Goal: Find specific page/section: Find specific page/section

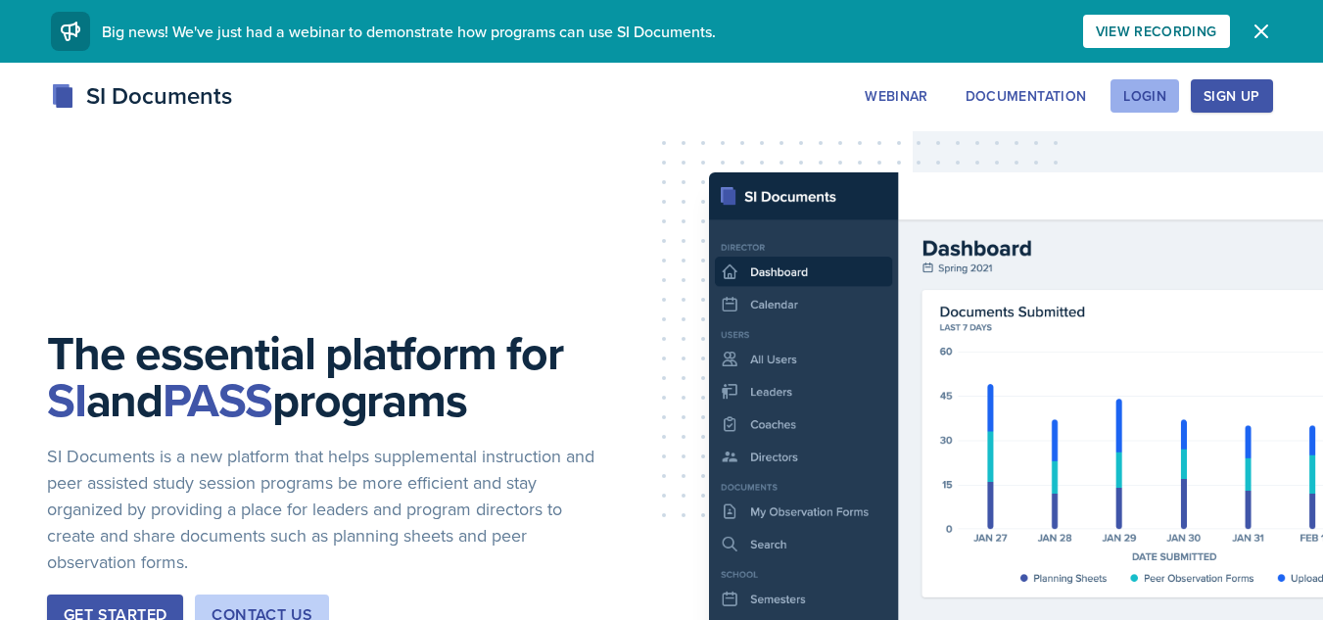
click at [1151, 83] on button "Login" at bounding box center [1145, 95] width 69 height 33
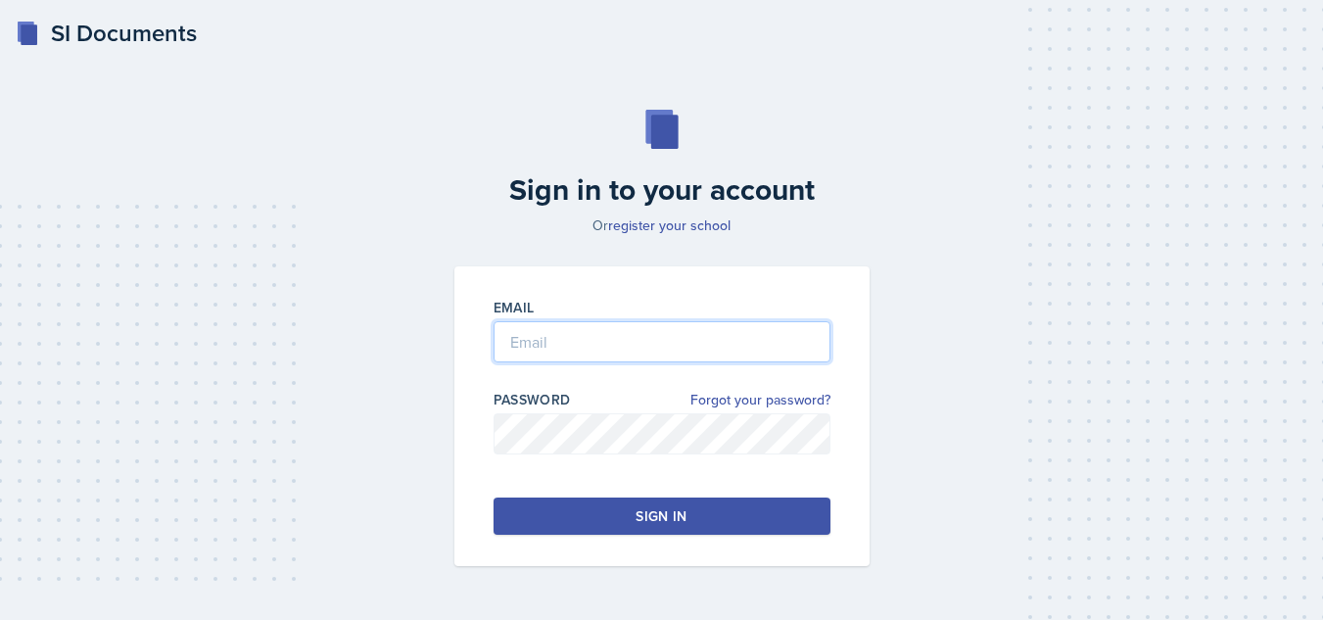
type input "[EMAIL_ADDRESS][DOMAIN_NAME]"
click at [709, 501] on button "Sign in" at bounding box center [662, 516] width 337 height 37
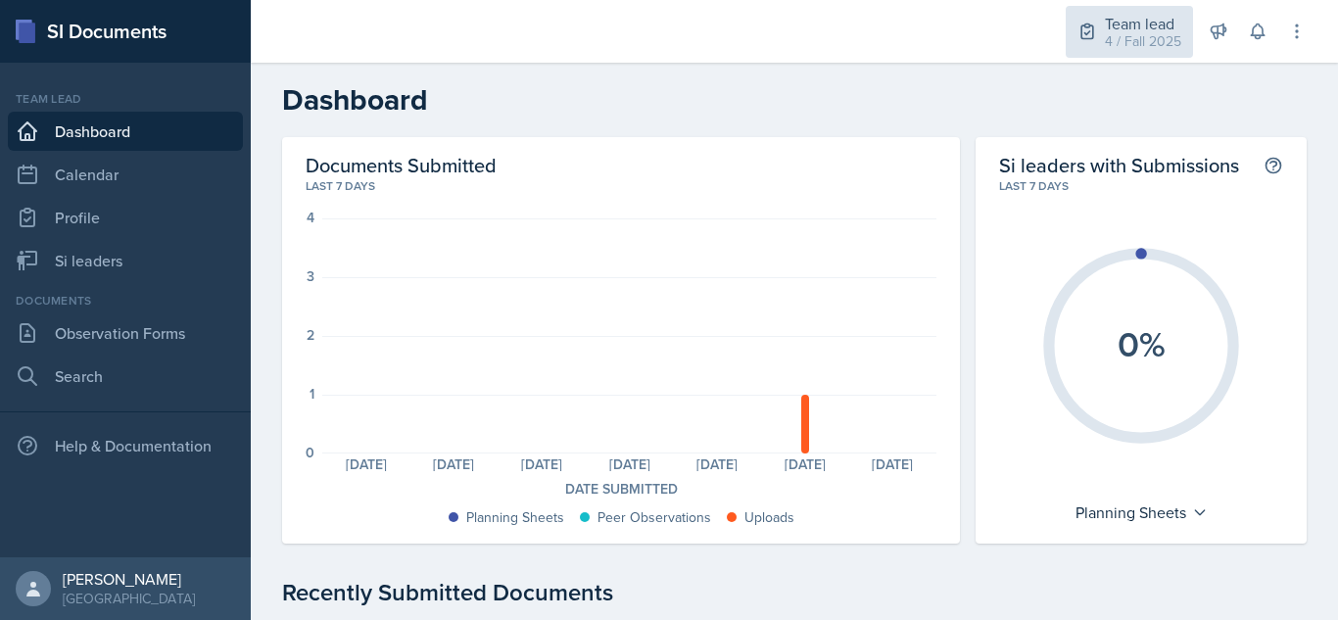
click at [1118, 33] on div "4 / Fall 2025" at bounding box center [1143, 41] width 76 height 21
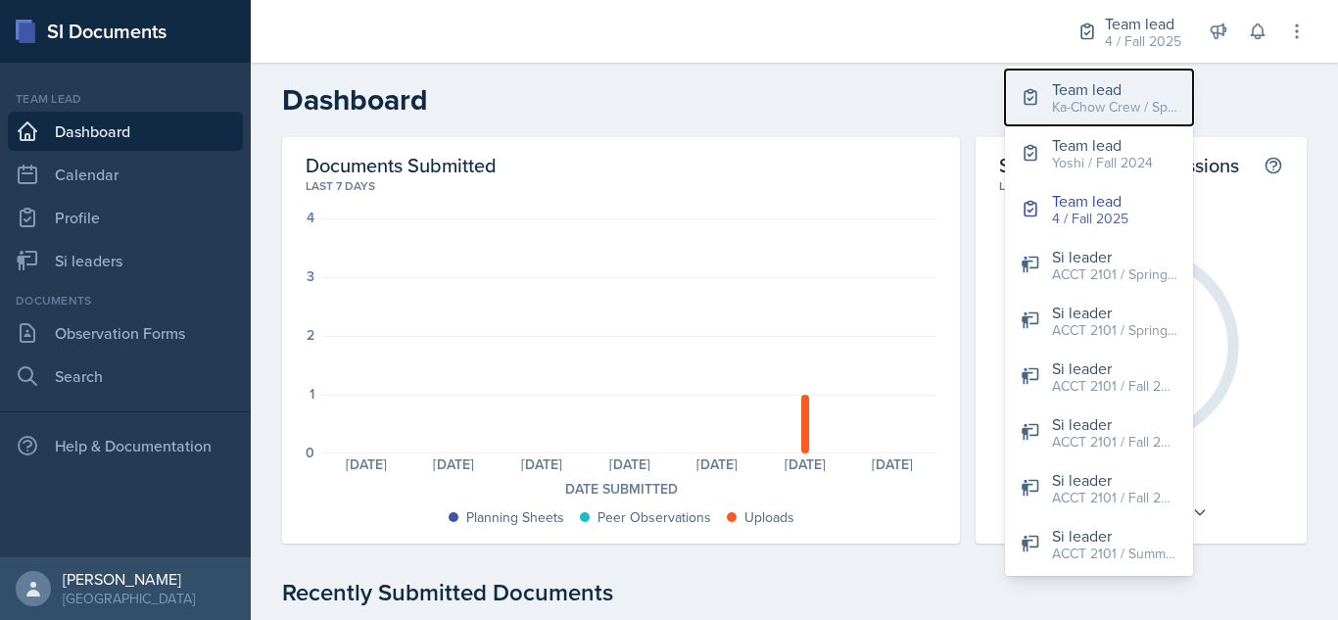
click at [1104, 104] on div "Ka-Chow Crew / Spring 2025" at bounding box center [1114, 107] width 125 height 21
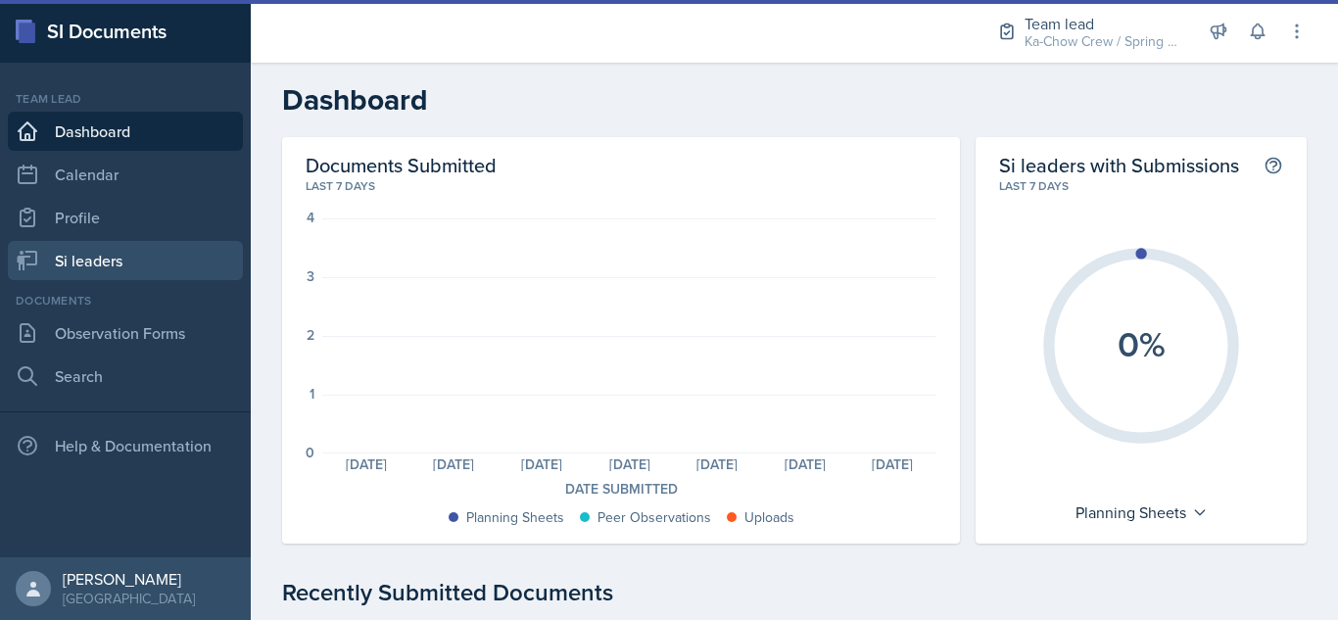
click at [162, 279] on link "Si leaders" at bounding box center [125, 260] width 235 height 39
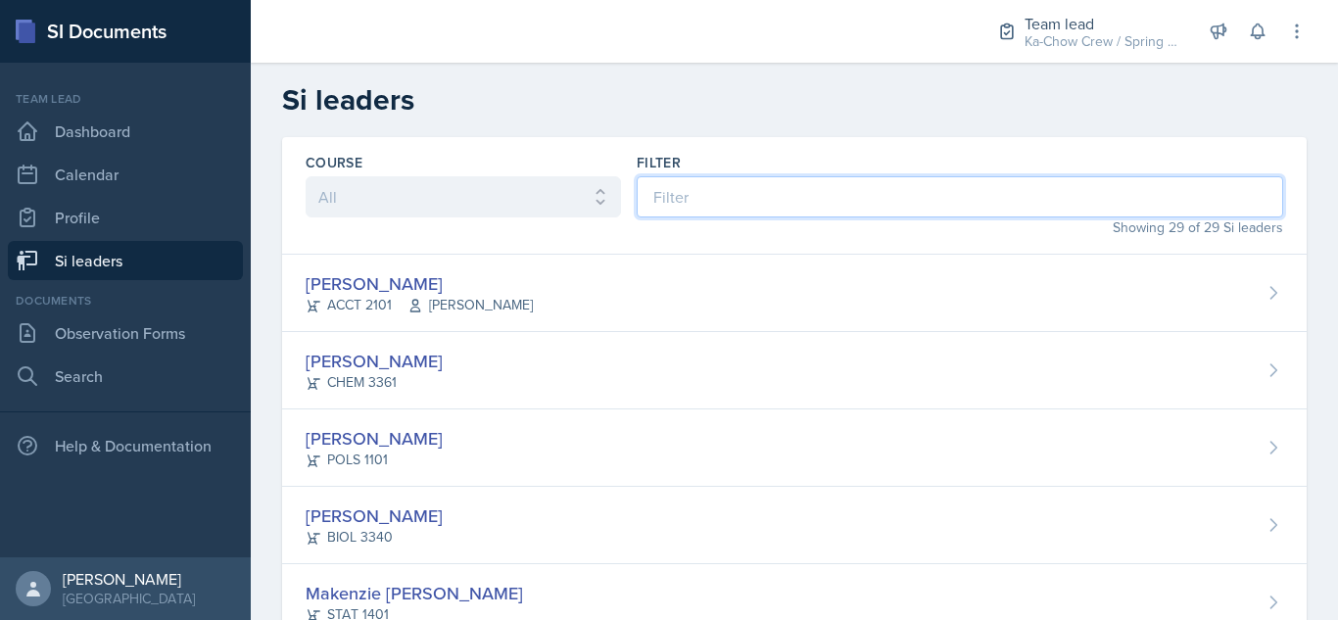
click at [814, 200] on input at bounding box center [960, 196] width 646 height 41
type input "me"
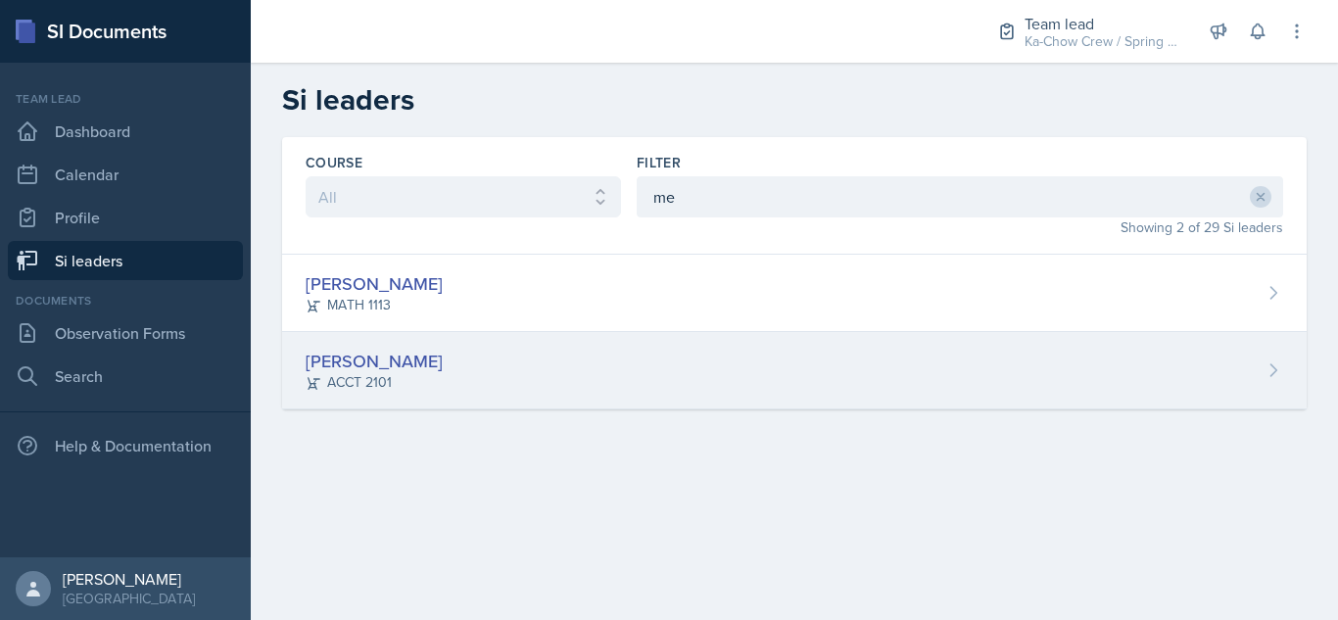
click at [749, 372] on div "[PERSON_NAME] ACCT 2101" at bounding box center [794, 370] width 1024 height 77
